Goal: Book appointment/travel/reservation

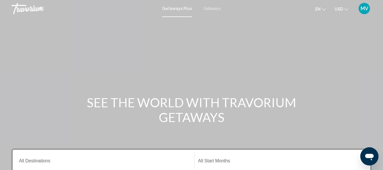
click at [209, 9] on span "Getaways" at bounding box center [212, 8] width 18 height 5
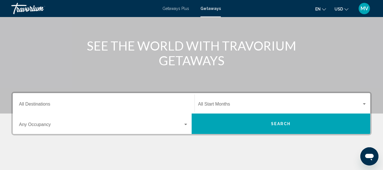
scroll to position [68, 0]
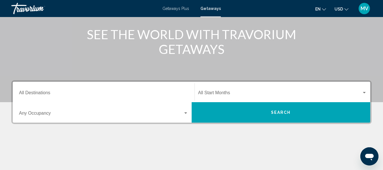
click at [140, 94] on input "Destination All Destinations" at bounding box center [103, 93] width 169 height 5
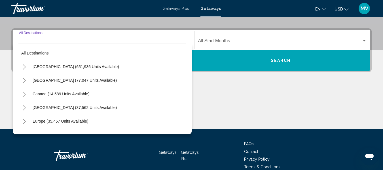
scroll to position [130, 0]
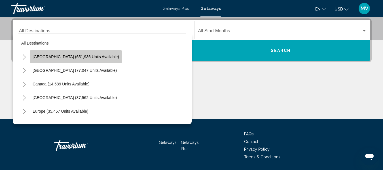
click at [86, 58] on span "[GEOGRAPHIC_DATA] (651,936 units available)" at bounding box center [76, 56] width 87 height 5
type input "**********"
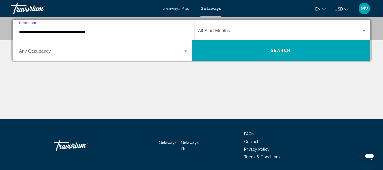
click at [245, 45] on button "Search" at bounding box center [281, 50] width 179 height 20
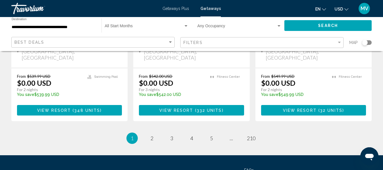
scroll to position [807, 0]
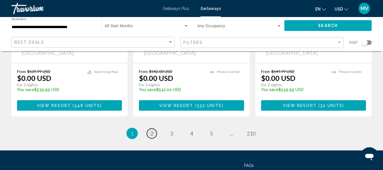
click at [153, 130] on span "2" at bounding box center [152, 133] width 3 height 6
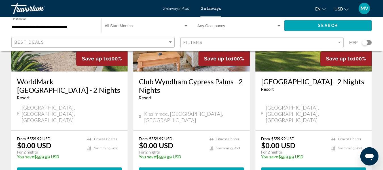
scroll to position [764, 0]
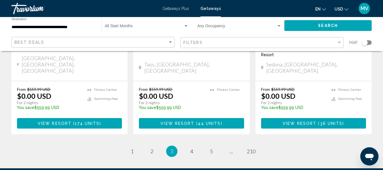
scroll to position [806, 0]
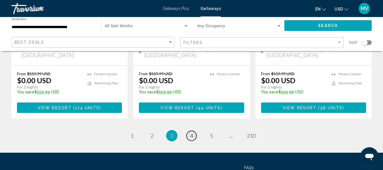
click at [193, 133] on span "4" at bounding box center [191, 136] width 3 height 6
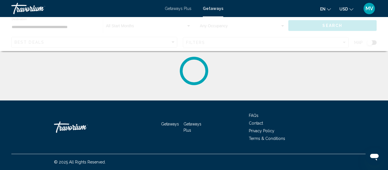
click at [385, 138] on div "Getaways Getaways Plus FAQs Contact Privacy Policy Terms & Conditions © 2025 Al…" at bounding box center [194, 135] width 388 height 70
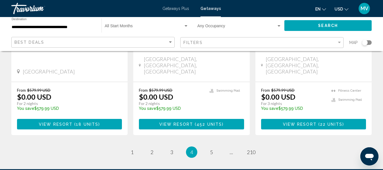
scroll to position [806, 0]
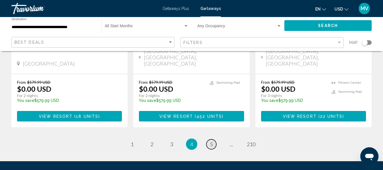
click at [212, 141] on span "5" at bounding box center [211, 144] width 3 height 6
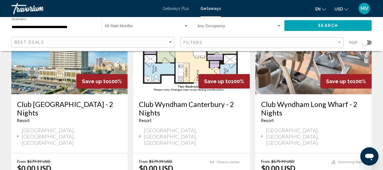
scroll to position [299, 0]
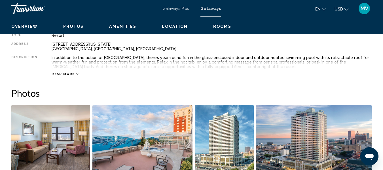
scroll to position [67, 0]
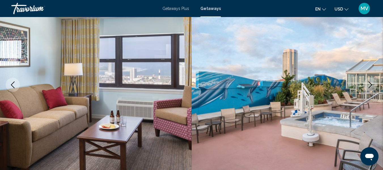
click at [67, 103] on div "Skip to main content Getaways Plus Getaways en English Español Français Italian…" at bounding box center [191, 18] width 383 height 170
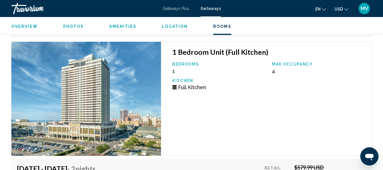
scroll to position [1220, 0]
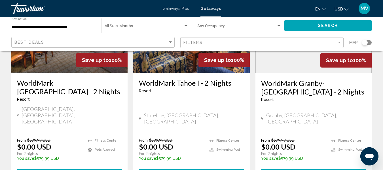
scroll to position [735, 0]
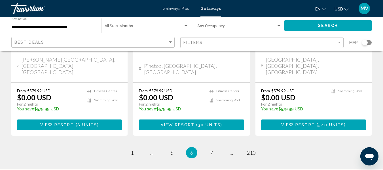
scroll to position [806, 0]
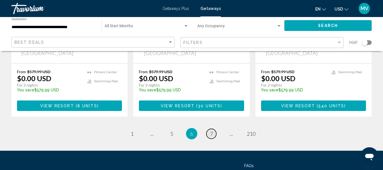
click at [213, 131] on span "7" at bounding box center [211, 134] width 3 height 6
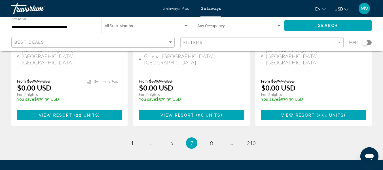
scroll to position [806, 0]
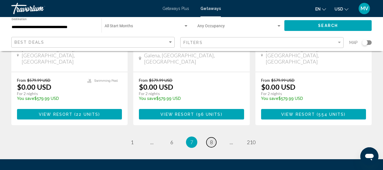
click at [211, 139] on span "8" at bounding box center [211, 142] width 3 height 6
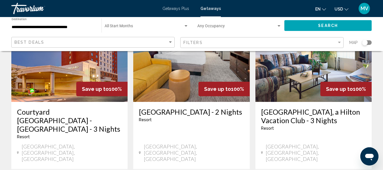
scroll to position [503, 0]
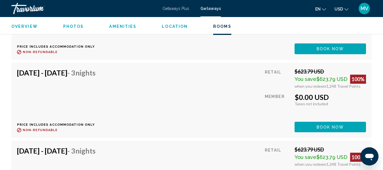
scroll to position [3320, 0]
